Goal: Transaction & Acquisition: Purchase product/service

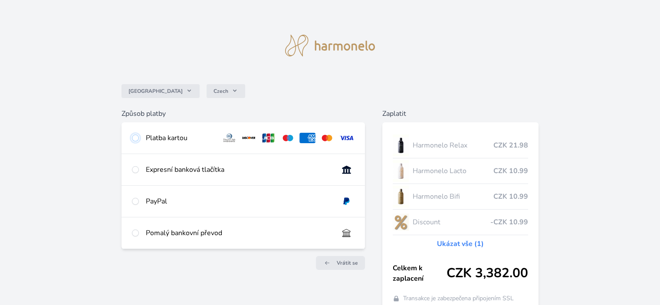
click at [137, 137] on input "radio" at bounding box center [135, 138] width 7 height 7
radio input "true"
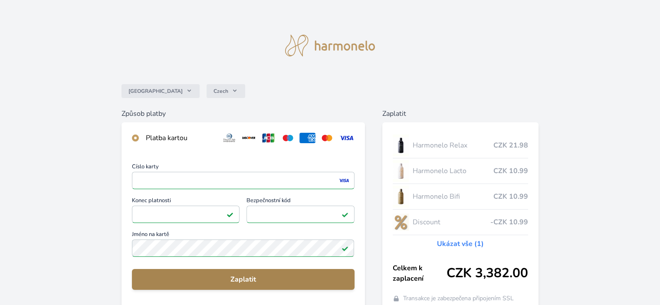
click at [245, 276] on span "Zaplatit" at bounding box center [243, 279] width 208 height 10
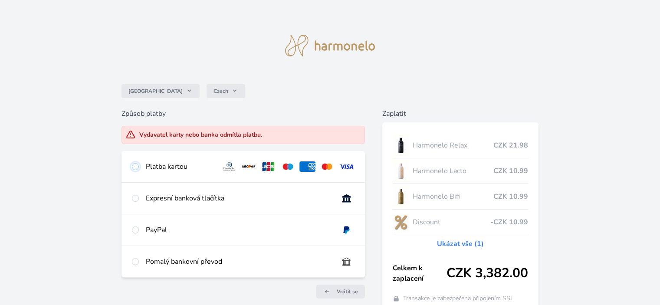
click at [136, 166] on input "radio" at bounding box center [135, 166] width 7 height 7
radio input "true"
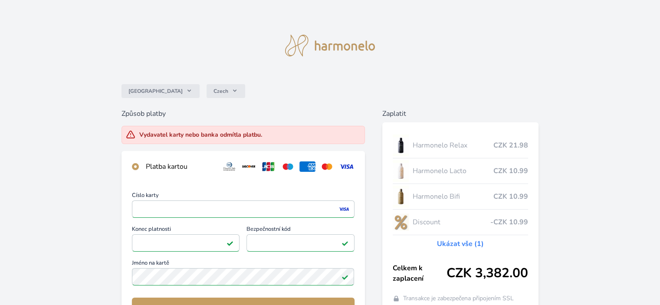
click at [53, 227] on div "Česko Czech Způsob platby Vydavatel karty nebo banka odmítla platbu. Platba kar…" at bounding box center [330, 240] width 660 height 480
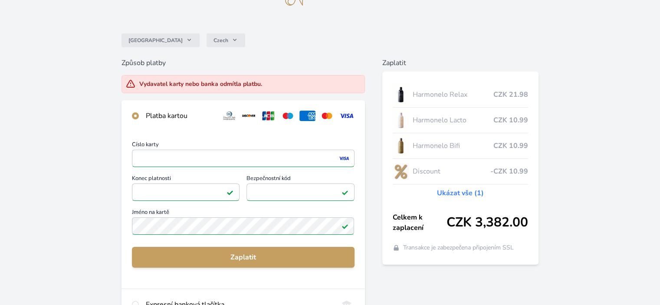
scroll to position [52, 0]
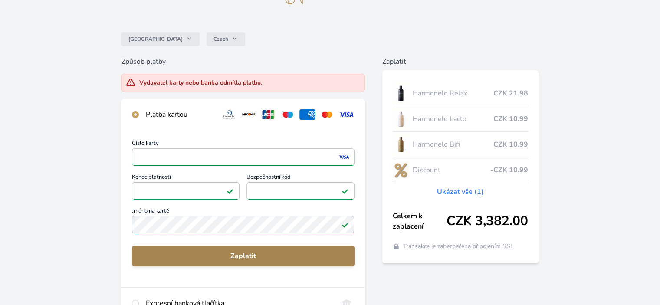
click at [248, 251] on span "Zaplatit" at bounding box center [243, 256] width 208 height 10
